Goal: Transaction & Acquisition: Purchase product/service

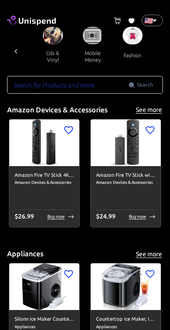
scroll to position [0, 1108]
click at [86, 46] on button "mobile money" at bounding box center [93, 56] width 40 height 24
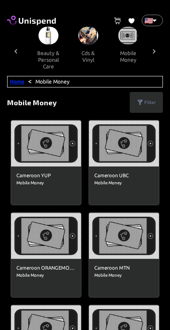
click at [17, 82] on link "Home" at bounding box center [17, 82] width 15 height 6
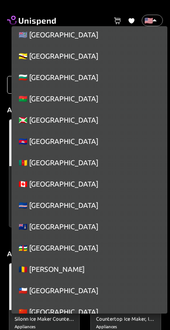
scroll to position [666, 0]
click at [55, 186] on li "🇨🇦 [GEOGRAPHIC_DATA]" at bounding box center [90, 183] width 156 height 21
type input "CA"
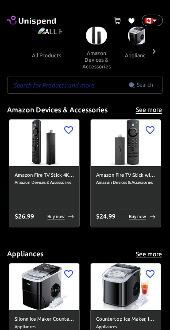
click at [95, 87] on input "text" at bounding box center [68, 85] width 122 height 18
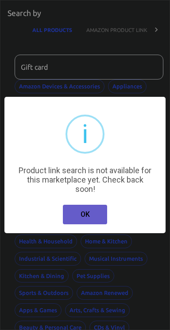
click at [89, 214] on button "OK" at bounding box center [85, 215] width 44 height 20
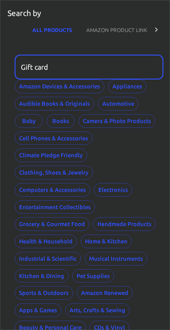
click at [118, 69] on input "Gift card" at bounding box center [86, 67] width 143 height 25
type input "G"
type input "Prepaid"
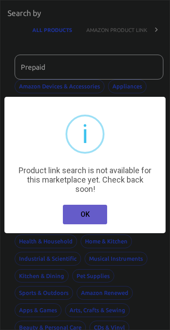
click at [86, 218] on button "OK" at bounding box center [85, 215] width 44 height 20
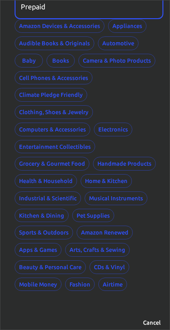
scroll to position [70, 0]
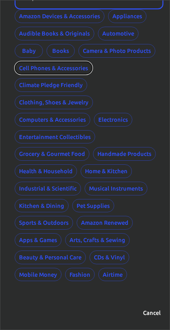
click at [70, 66] on button "Cell Phones & Accessories" at bounding box center [54, 68] width 78 height 14
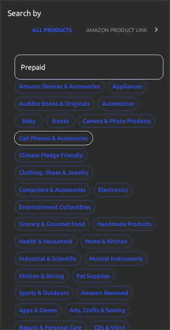
scroll to position [70, 0]
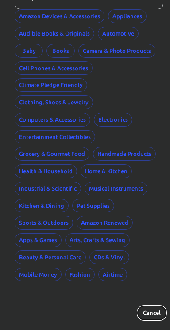
click at [155, 307] on button "Cancel" at bounding box center [152, 313] width 28 height 14
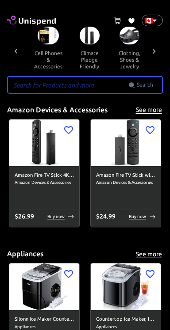
scroll to position [0, 333]
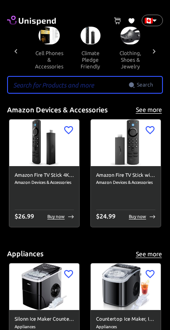
click at [48, 57] on button "cell phones & accessories" at bounding box center [49, 59] width 43 height 31
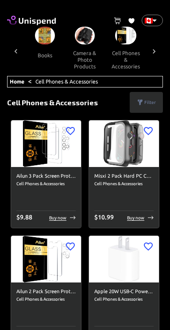
click at [142, 104] on icon at bounding box center [140, 102] width 7 height 7
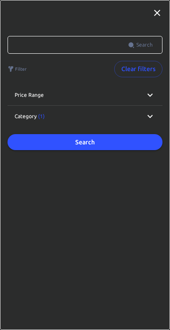
click at [149, 119] on icon at bounding box center [150, 116] width 11 height 11
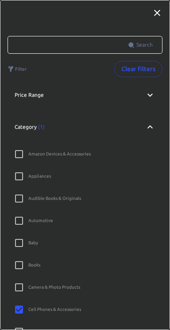
click at [153, 12] on icon at bounding box center [157, 13] width 11 height 11
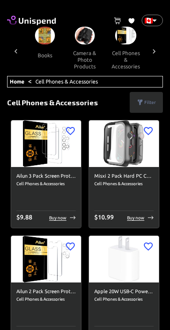
click at [146, 101] on p "Filter" at bounding box center [151, 102] width 12 height 7
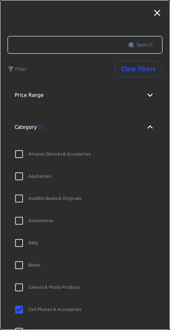
click at [148, 90] on icon at bounding box center [150, 95] width 11 height 11
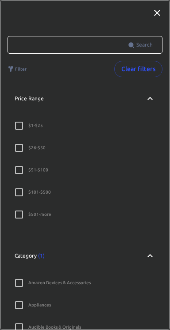
click at [18, 216] on input "$ 501 - more" at bounding box center [19, 214] width 19 height 19
checkbox input "true"
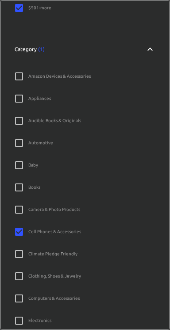
scroll to position [646, 0]
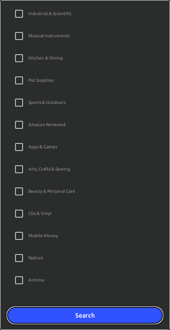
click at [109, 311] on button "Search" at bounding box center [85, 315] width 155 height 16
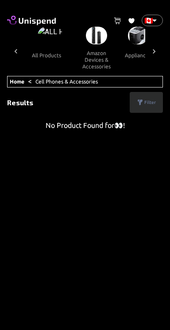
scroll to position [0, 257]
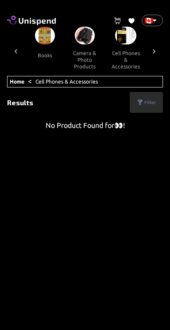
click at [45, 44] on button "books" at bounding box center [45, 54] width 40 height 21
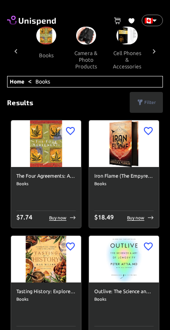
scroll to position [0, 255]
click at [122, 167] on div "Iron Flame (The Empyrean, 2) Books $ 18.49 Buy now" at bounding box center [124, 197] width 70 height 61
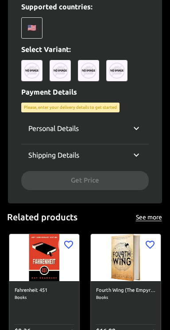
scroll to position [342, 0]
